Goal: Find specific page/section: Find specific page/section

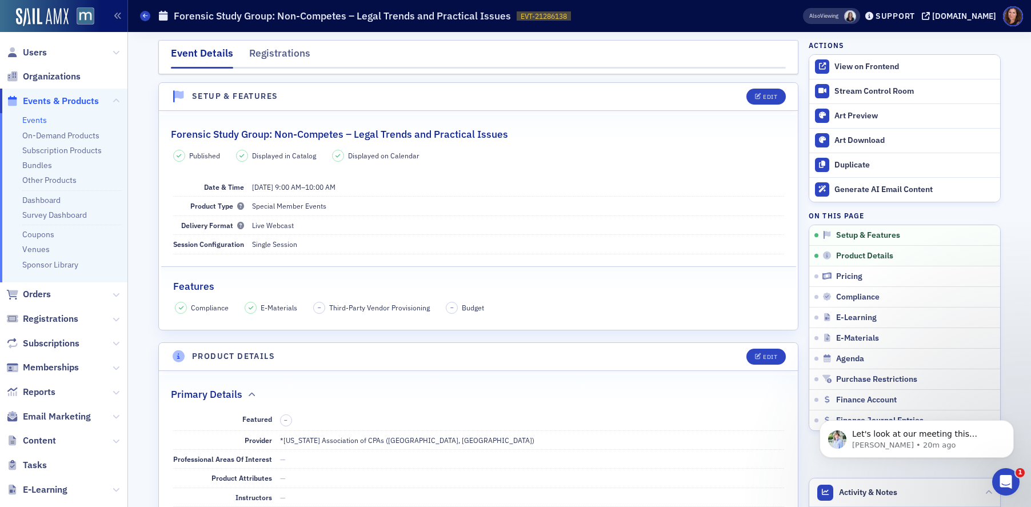
scroll to position [618, 0]
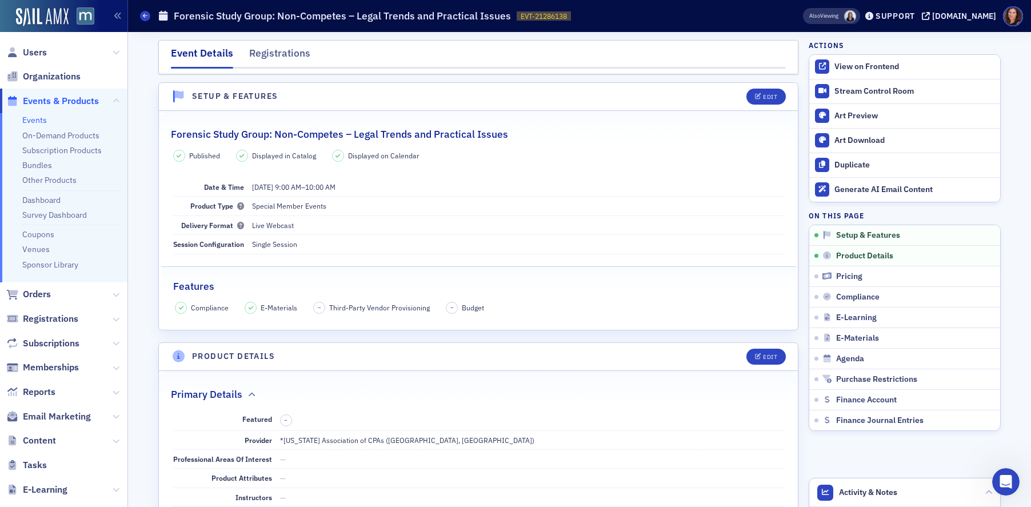
click at [30, 120] on link "Events" at bounding box center [34, 120] width 25 height 10
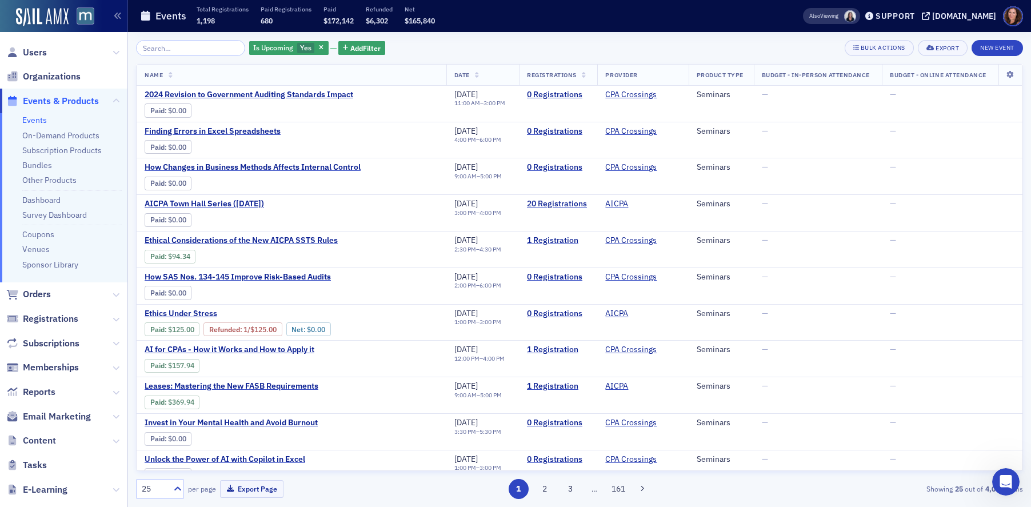
click at [193, 49] on input "search" at bounding box center [190, 48] width 109 height 16
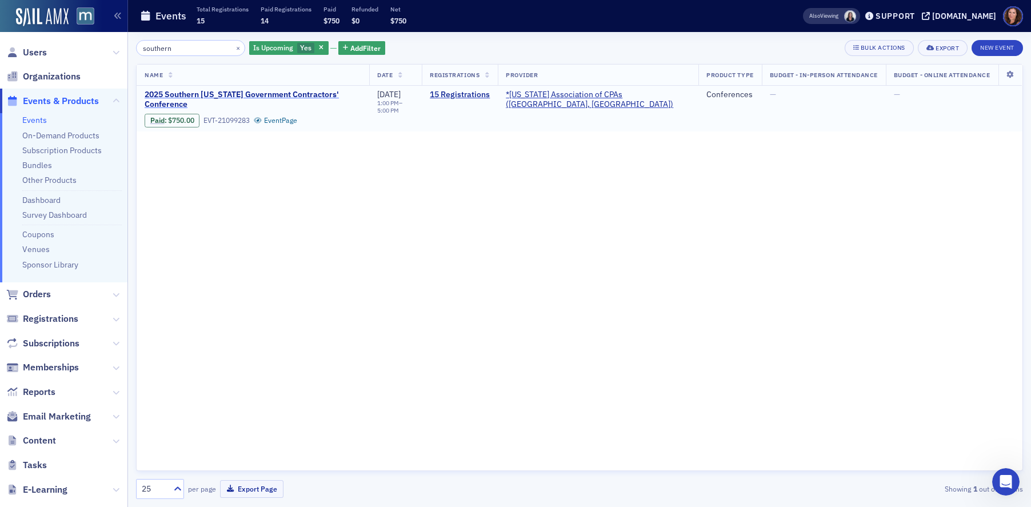
type input "southern"
click at [242, 96] on span "2025 Southern [US_STATE] Government Contractors' Conference" at bounding box center [253, 100] width 217 height 20
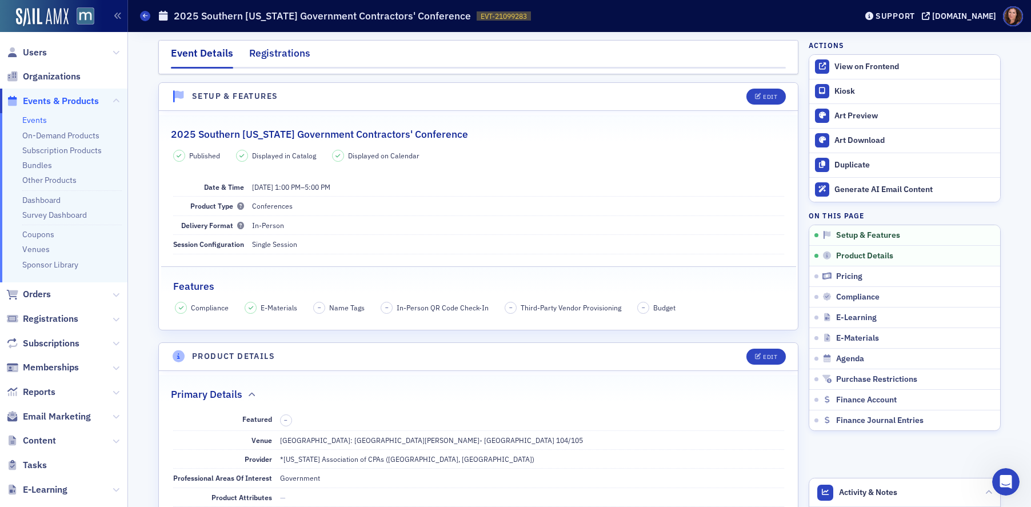
click at [286, 55] on div "Registrations" at bounding box center [279, 56] width 61 height 21
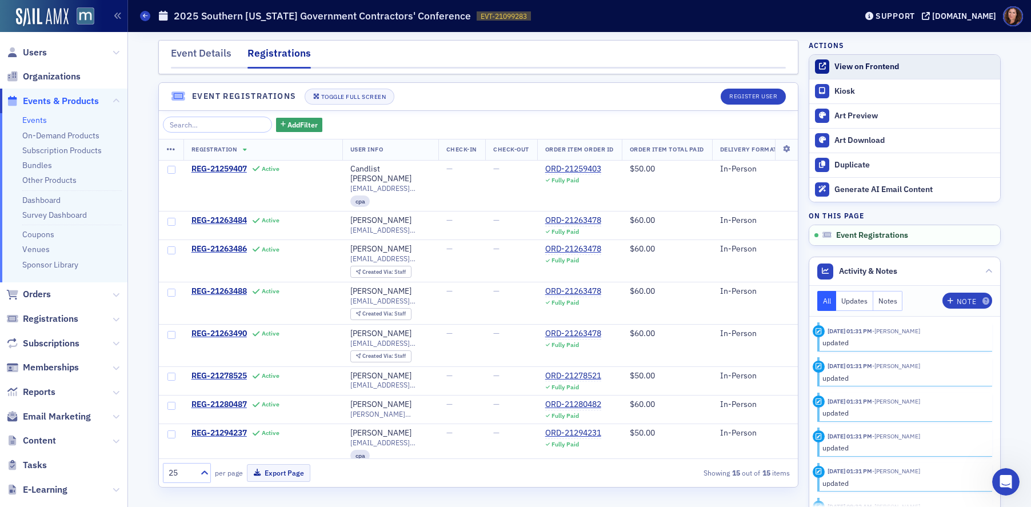
click at [847, 65] on div "View on Frontend" at bounding box center [915, 67] width 160 height 10
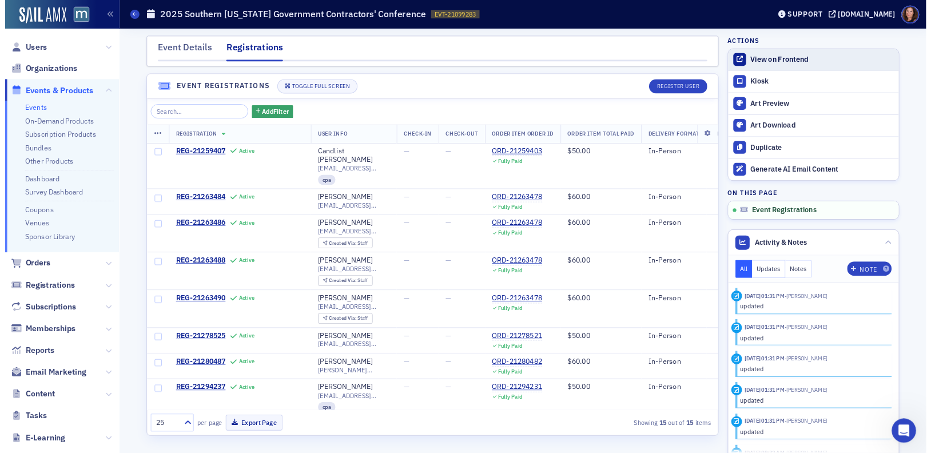
scroll to position [618, 0]
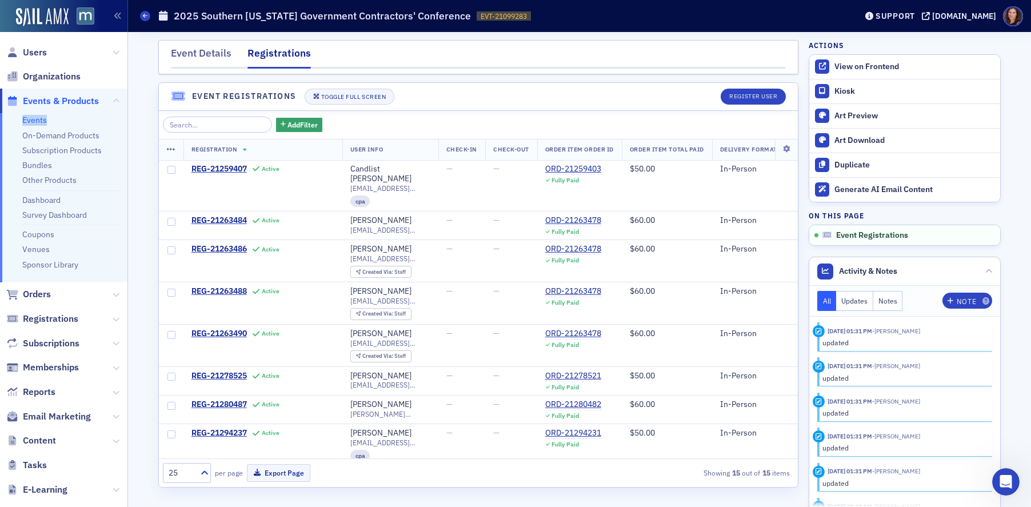
click at [35, 122] on link "Events" at bounding box center [34, 120] width 25 height 10
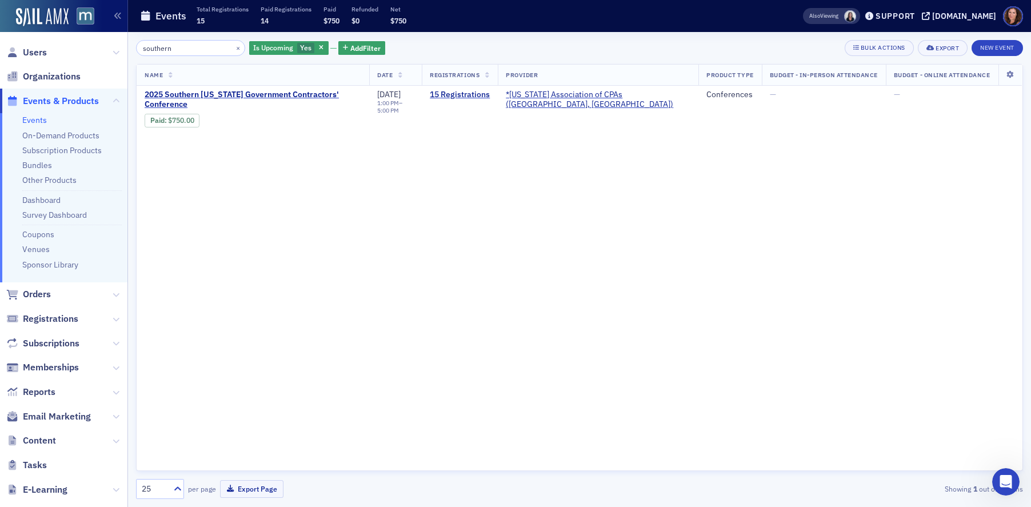
click at [158, 46] on input "southern" at bounding box center [190, 48] width 109 height 16
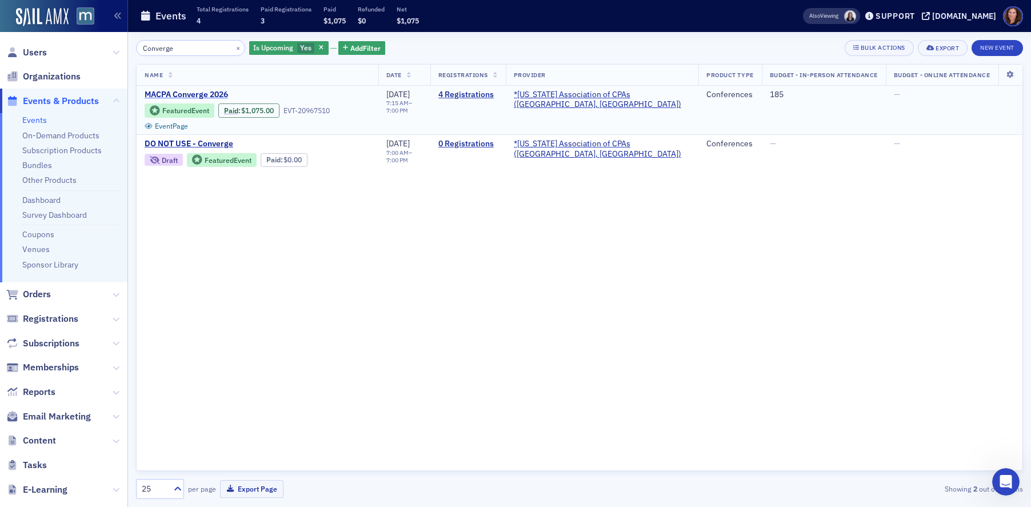
type input "Converge"
click at [195, 90] on span "MACPA Converge 2026" at bounding box center [241, 95] width 192 height 10
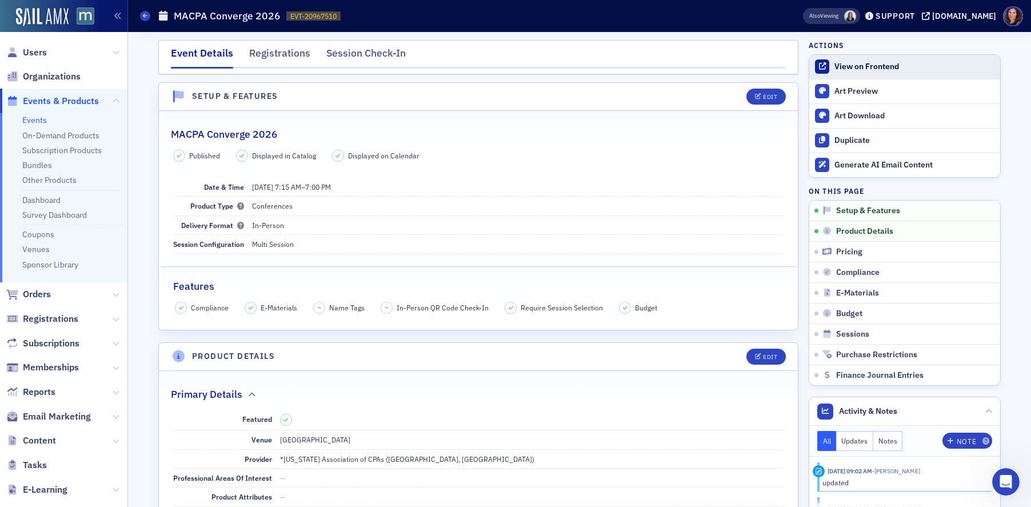
click at [865, 67] on div "View on Frontend" at bounding box center [915, 67] width 160 height 10
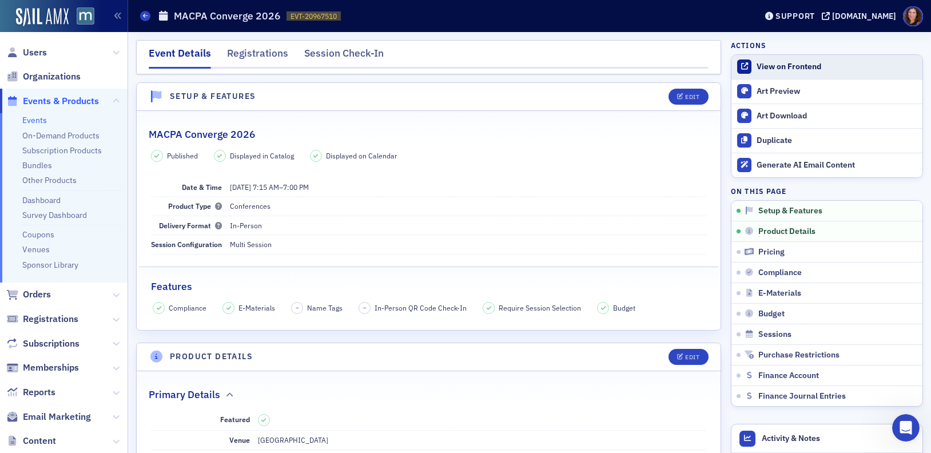
scroll to position [627, 0]
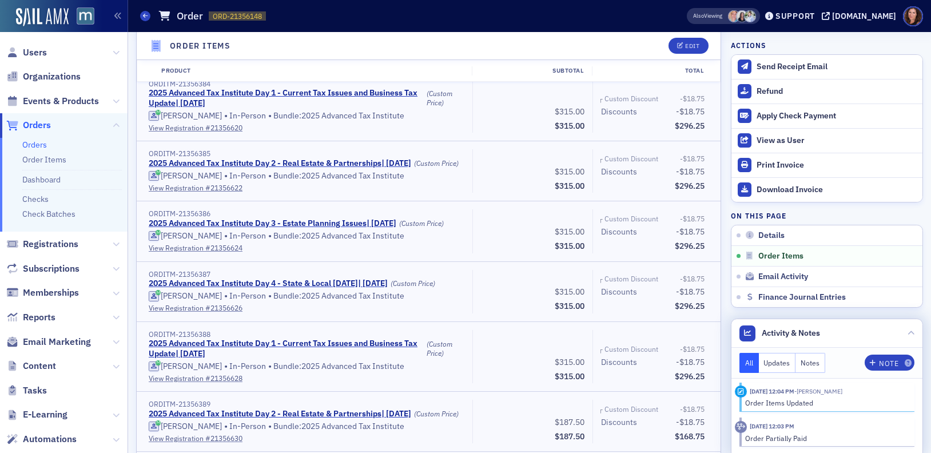
scroll to position [178, 0]
click at [907, 335] on icon at bounding box center [910, 333] width 7 height 7
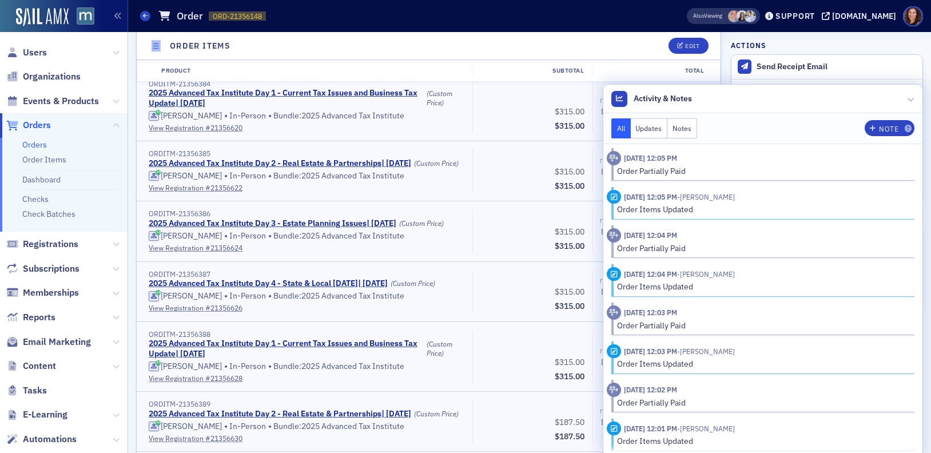
click at [514, 63] on div "$315.00 Subtotal $315.00" at bounding box center [532, 40] width 120 height 43
click at [907, 97] on icon at bounding box center [910, 98] width 7 height 7
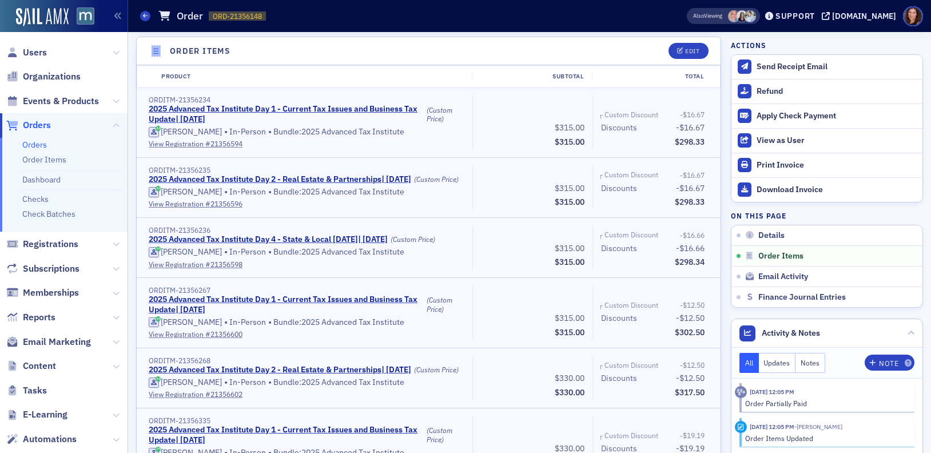
scroll to position [378, 0]
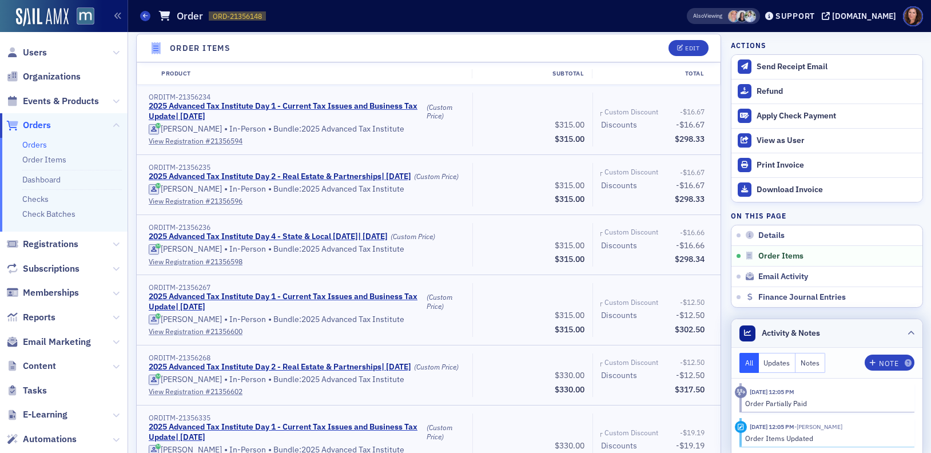
click at [907, 334] on icon at bounding box center [910, 333] width 7 height 7
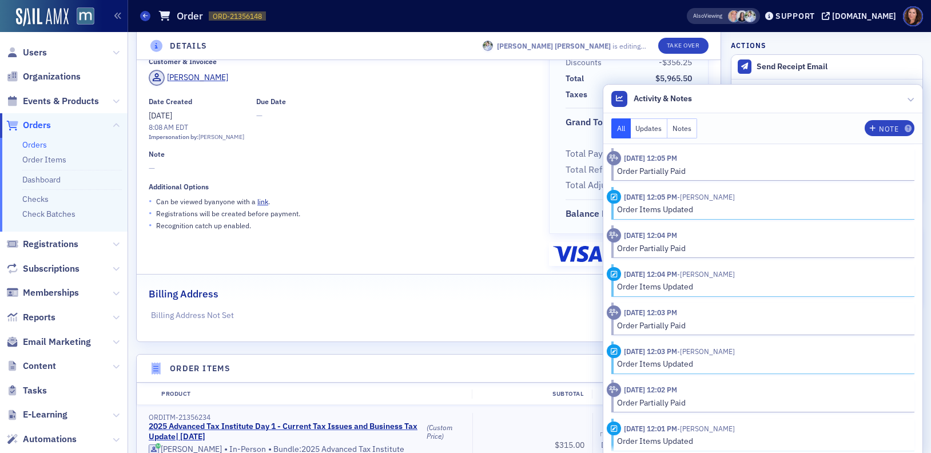
scroll to position [52, 0]
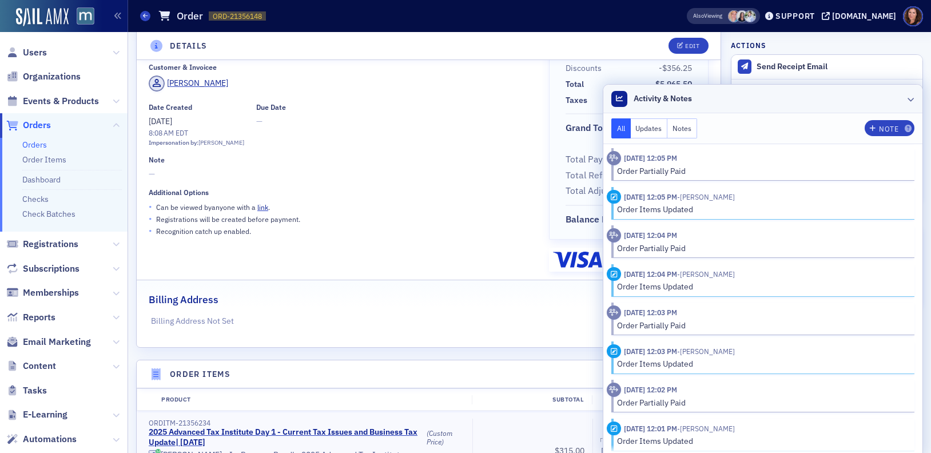
click at [907, 98] on icon at bounding box center [910, 98] width 7 height 7
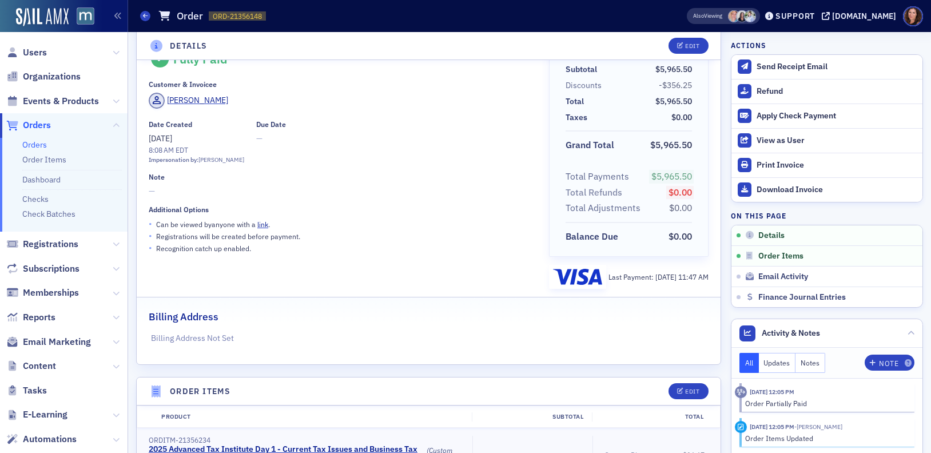
scroll to position [0, 0]
